Goal: Information Seeking & Learning: Find specific page/section

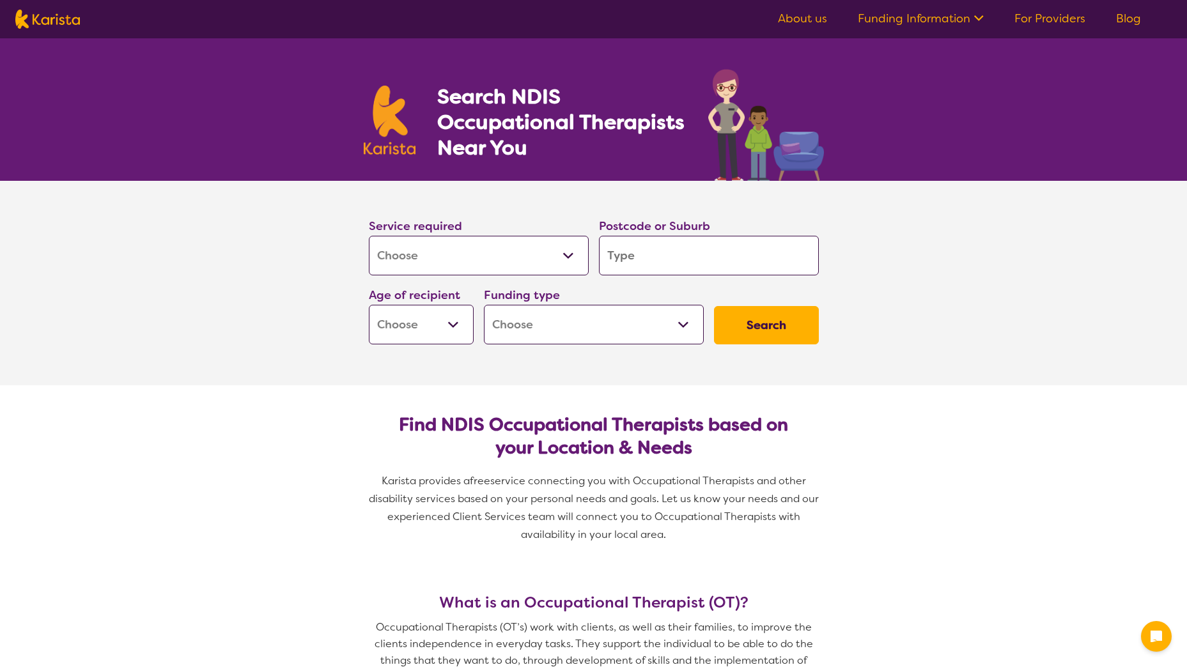
select select "[MEDICAL_DATA]"
click at [664, 263] on input "search" at bounding box center [709, 256] width 220 height 40
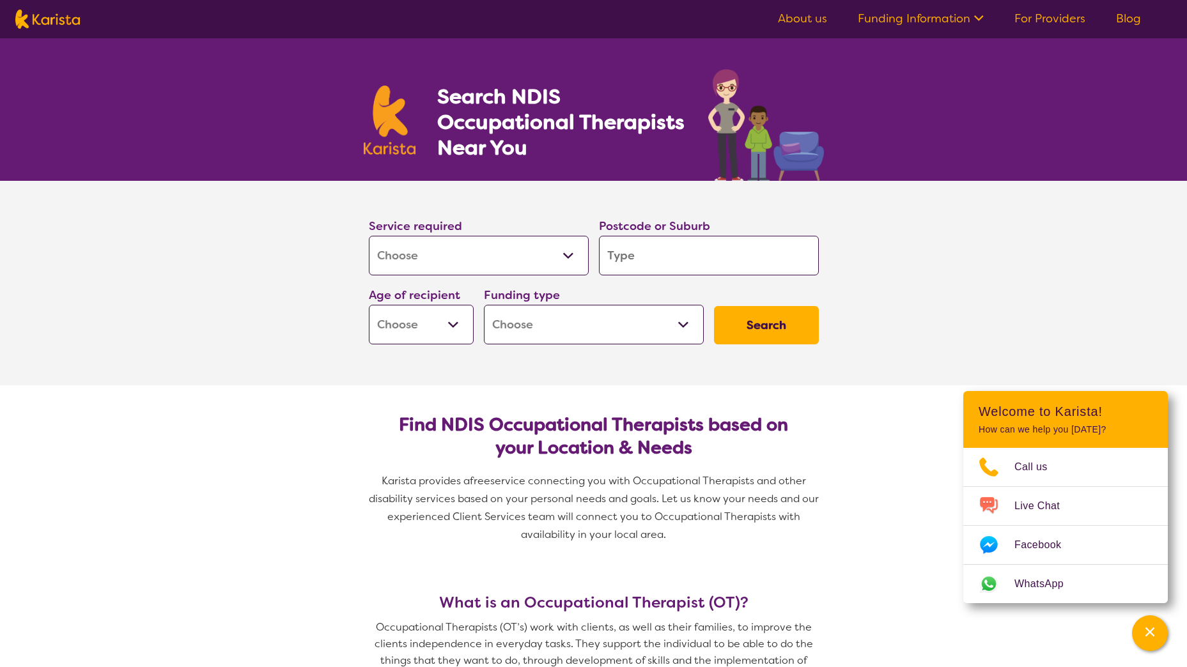
type input "2"
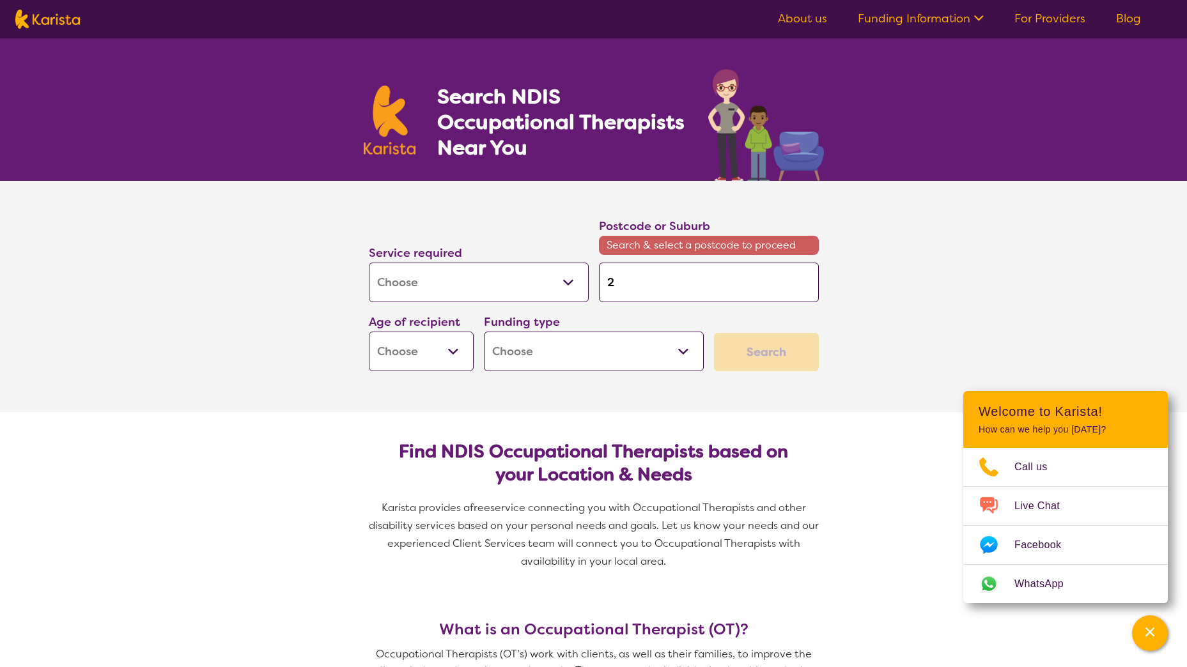
type input "23"
type input "234"
type input "2340"
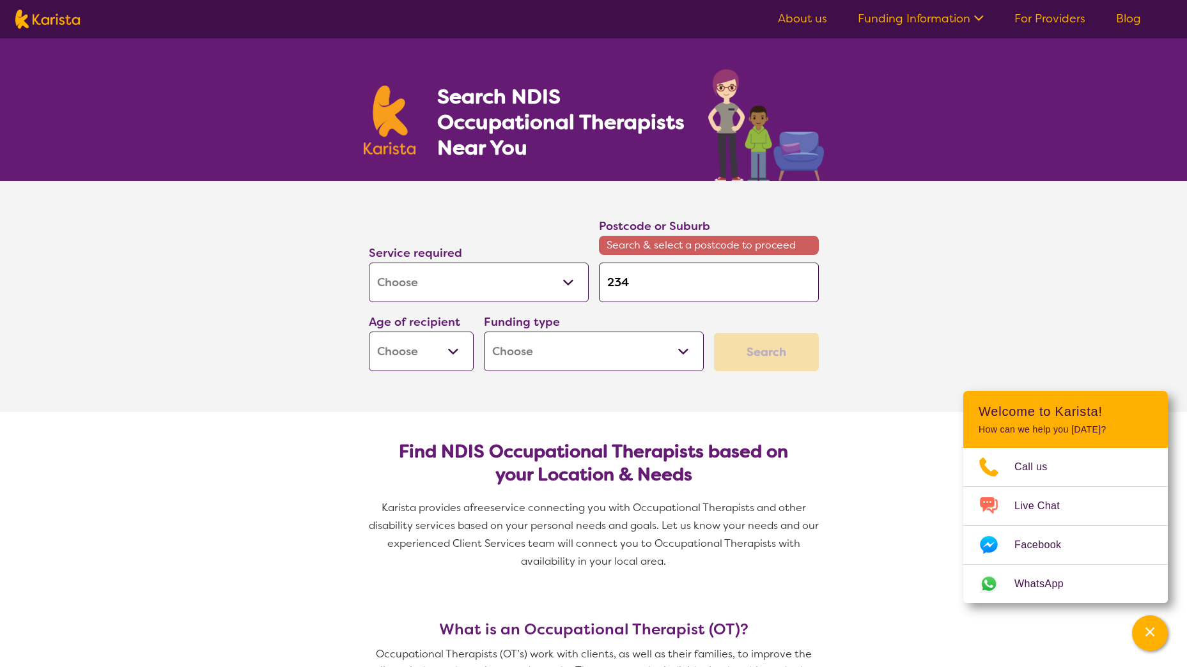
type input "2340"
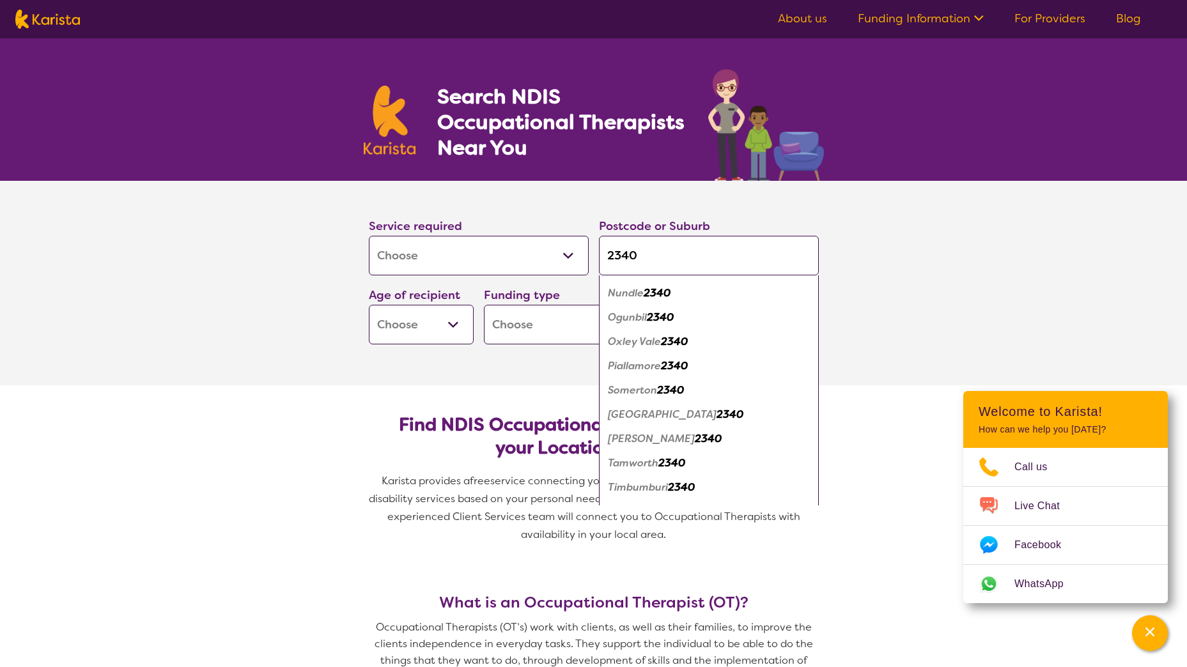
scroll to position [593, 0]
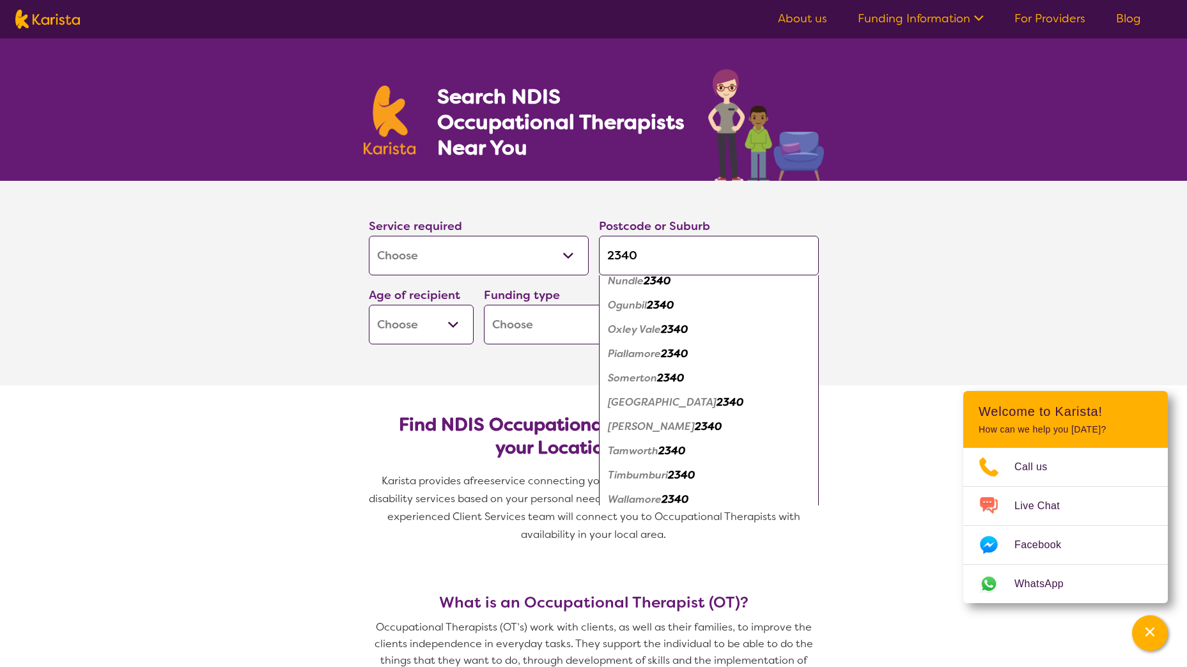
type input "2340"
click at [687, 405] on em "[GEOGRAPHIC_DATA]" at bounding box center [662, 402] width 109 height 13
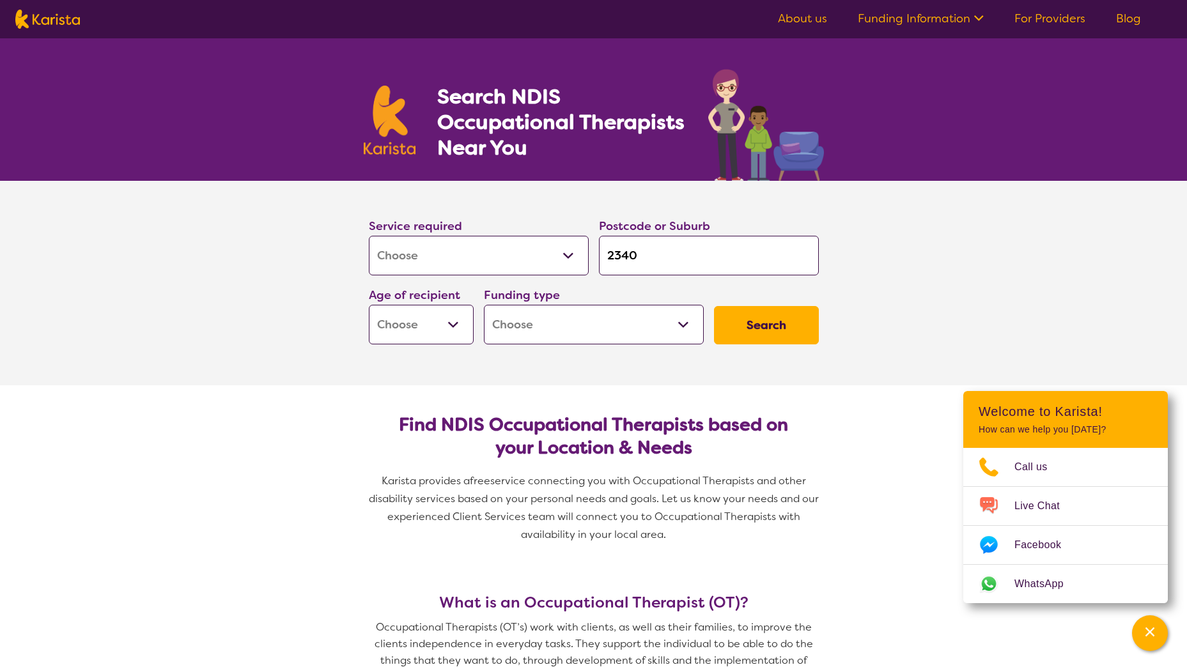
scroll to position [0, 0]
click at [455, 320] on select "Early Childhood - 0 to 9 Child - 10 to 11 Adolescent - 12 to 17 Adult - 18 to 6…" at bounding box center [421, 325] width 105 height 40
select select "AD"
click at [369, 305] on select "Early Childhood - 0 to 9 Child - 10 to 11 Adolescent - 12 to 17 Adult - 18 to 6…" at bounding box center [421, 325] width 105 height 40
select select "AD"
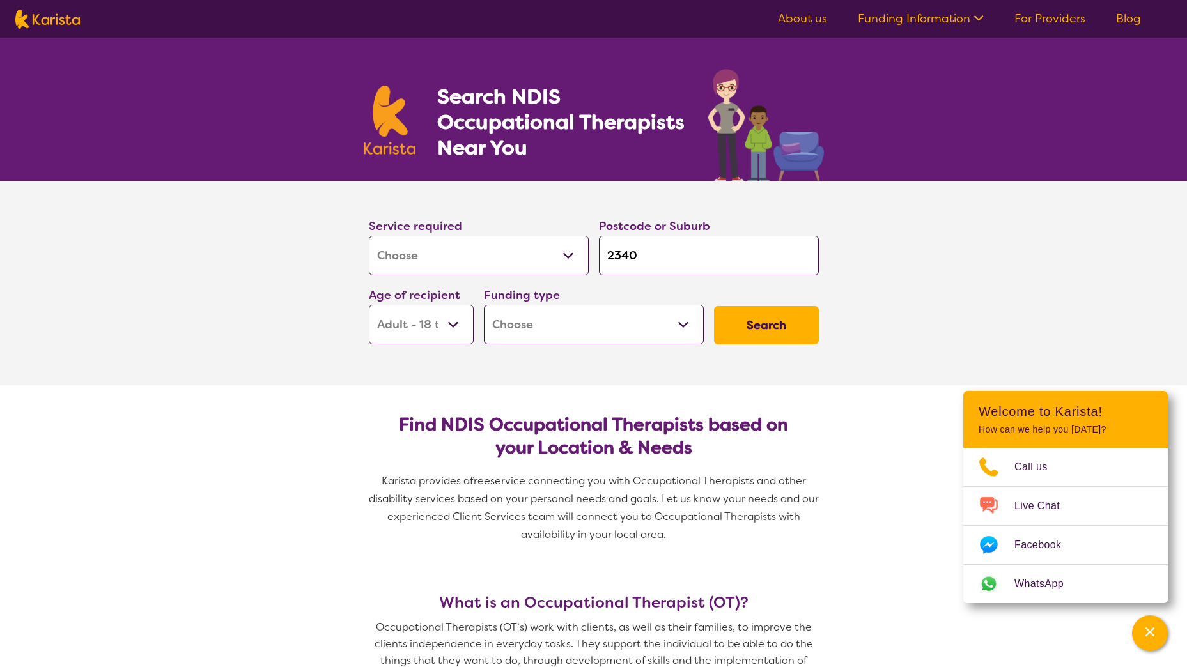
click at [559, 335] on select "Home Care Package (HCP) National Disability Insurance Scheme (NDIS) I don't know" at bounding box center [594, 325] width 220 height 40
select select "NDIS"
click at [484, 305] on select "Home Care Package (HCP) National Disability Insurance Scheme (NDIS) I don't know" at bounding box center [594, 325] width 220 height 40
select select "NDIS"
click at [761, 318] on button "Search" at bounding box center [766, 325] width 105 height 38
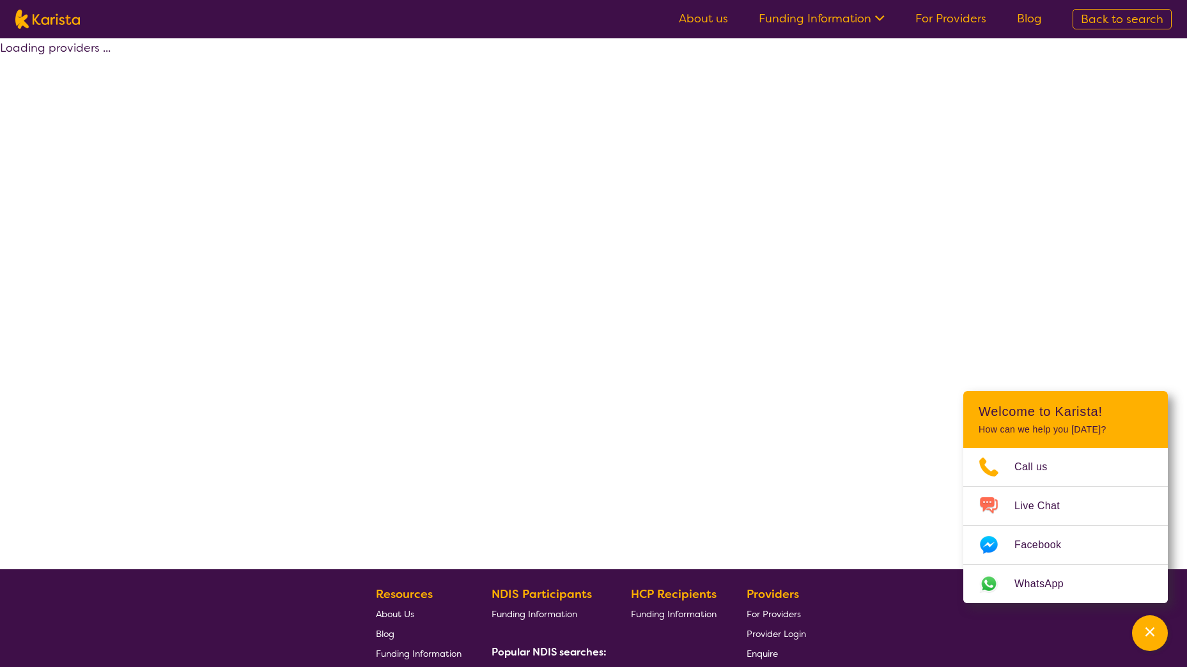
select select "by_score"
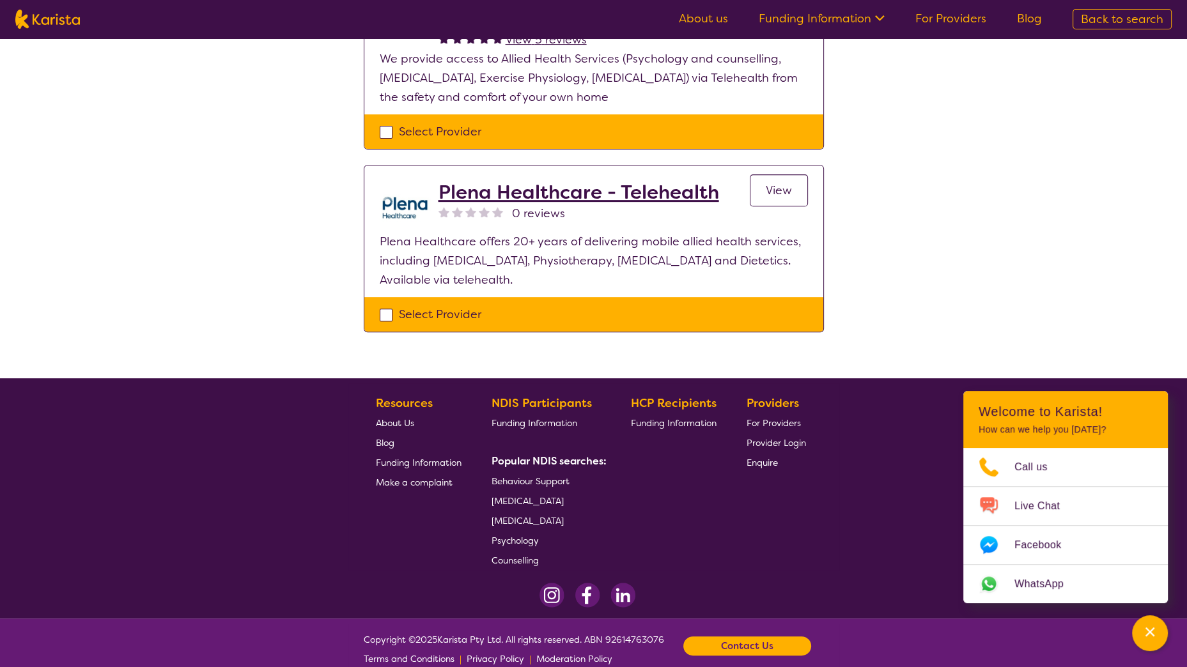
scroll to position [567, 0]
